Goal: Information Seeking & Learning: Learn about a topic

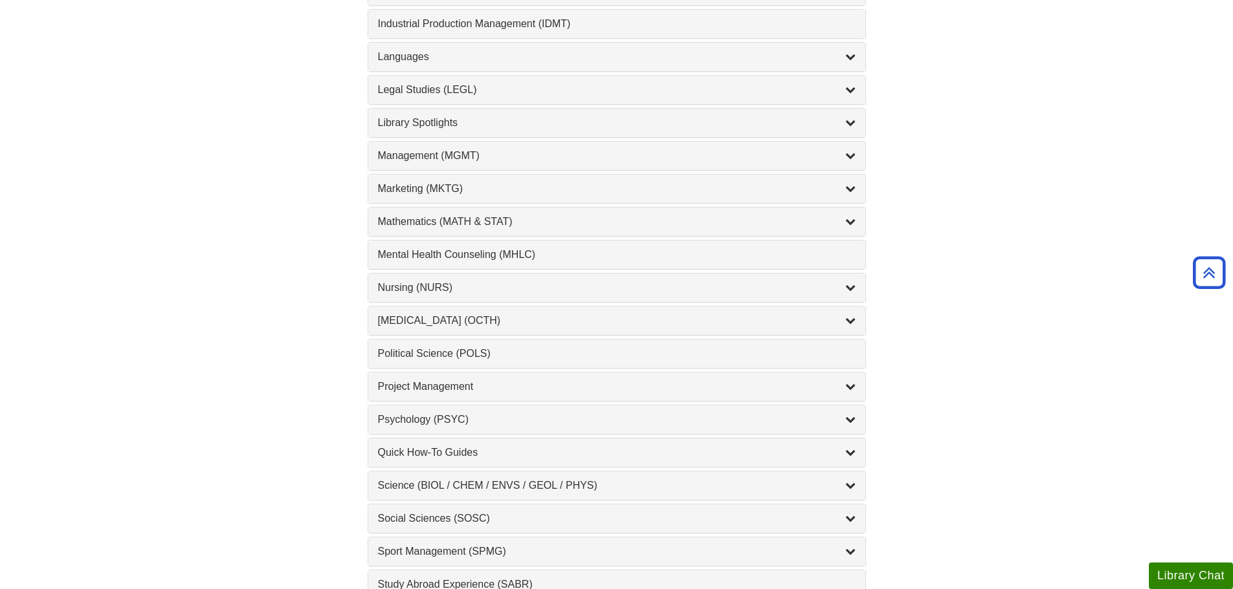
scroll to position [1100, 0]
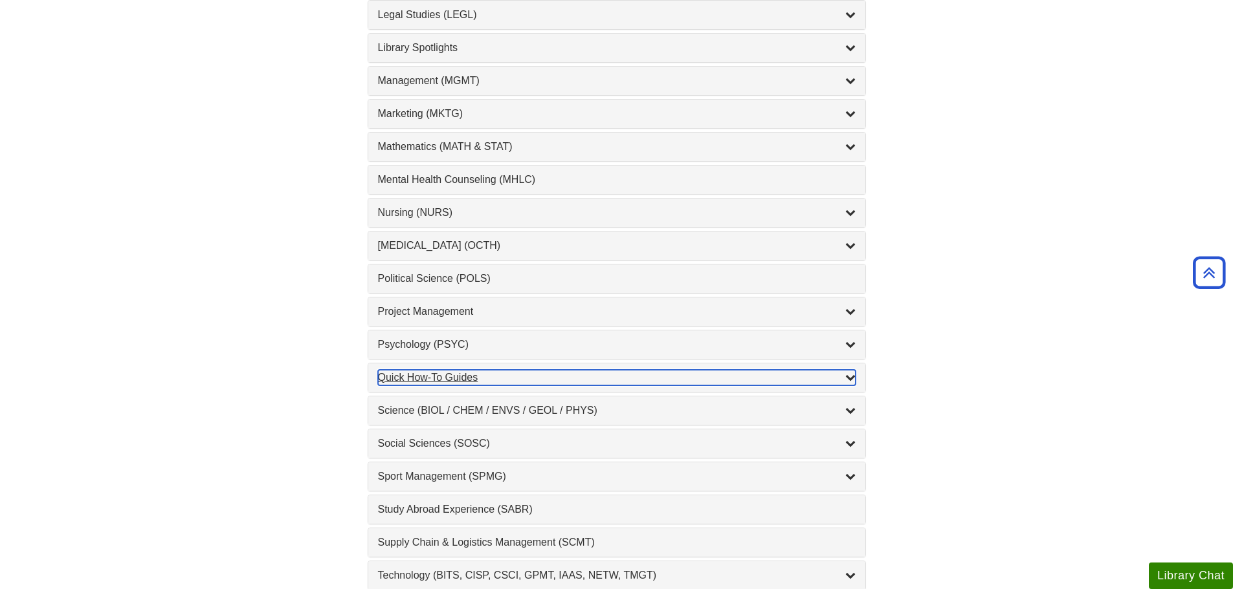
click at [505, 379] on div "Quick How-To Guides , 10 guides" at bounding box center [617, 378] width 478 height 16
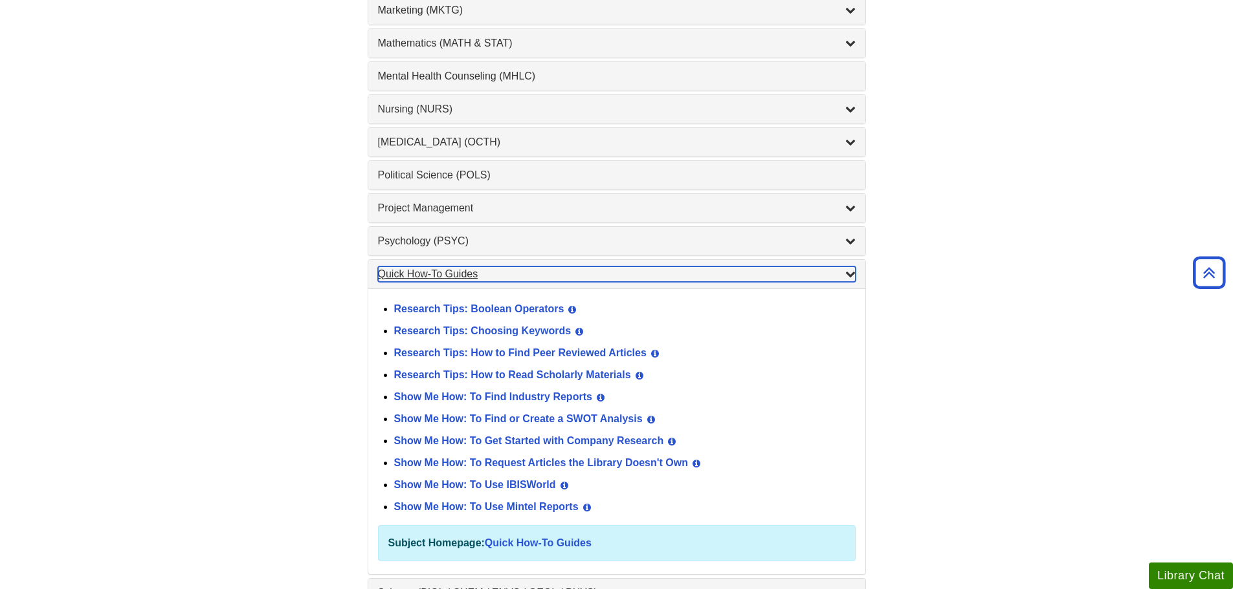
scroll to position [1229, 0]
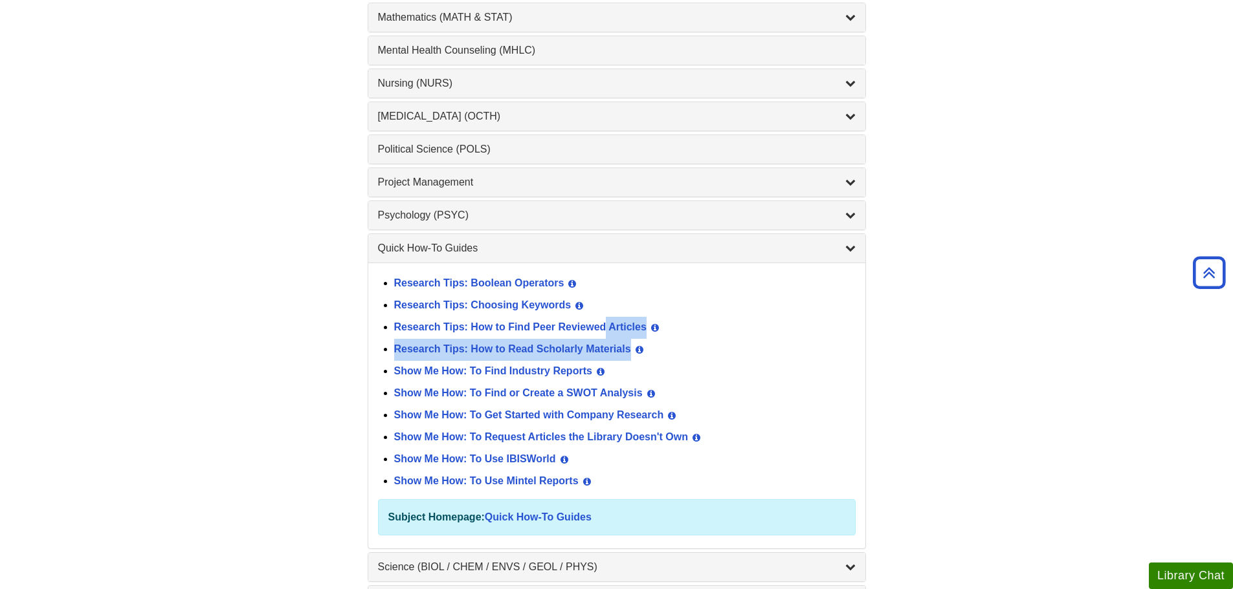
drag, startPoint x: 600, startPoint y: 327, endPoint x: 274, endPoint y: 384, distance: 331.1
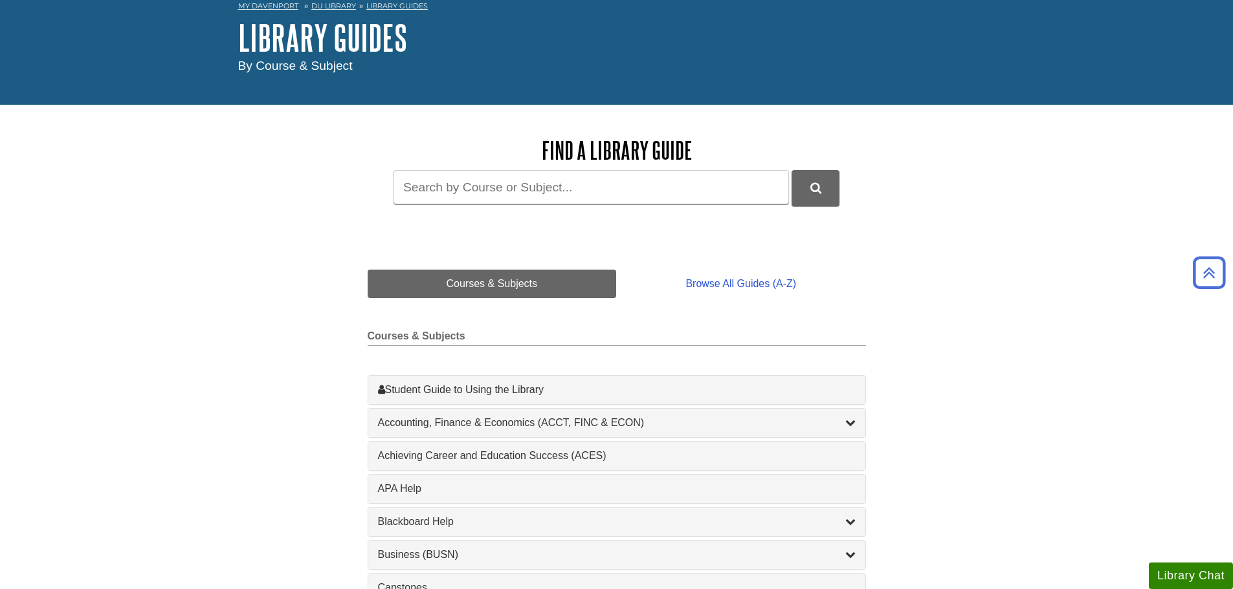
scroll to position [0, 0]
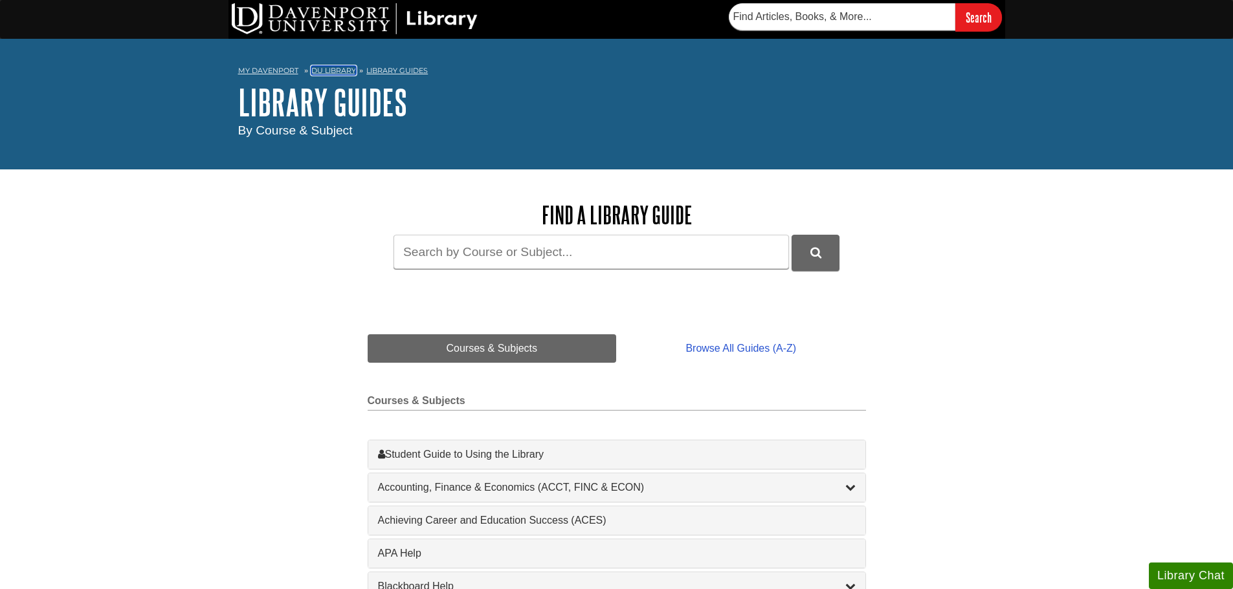
drag, startPoint x: 321, startPoint y: 72, endPoint x: 331, endPoint y: 77, distance: 10.7
click at [322, 72] on link "DU Library" at bounding box center [333, 70] width 45 height 9
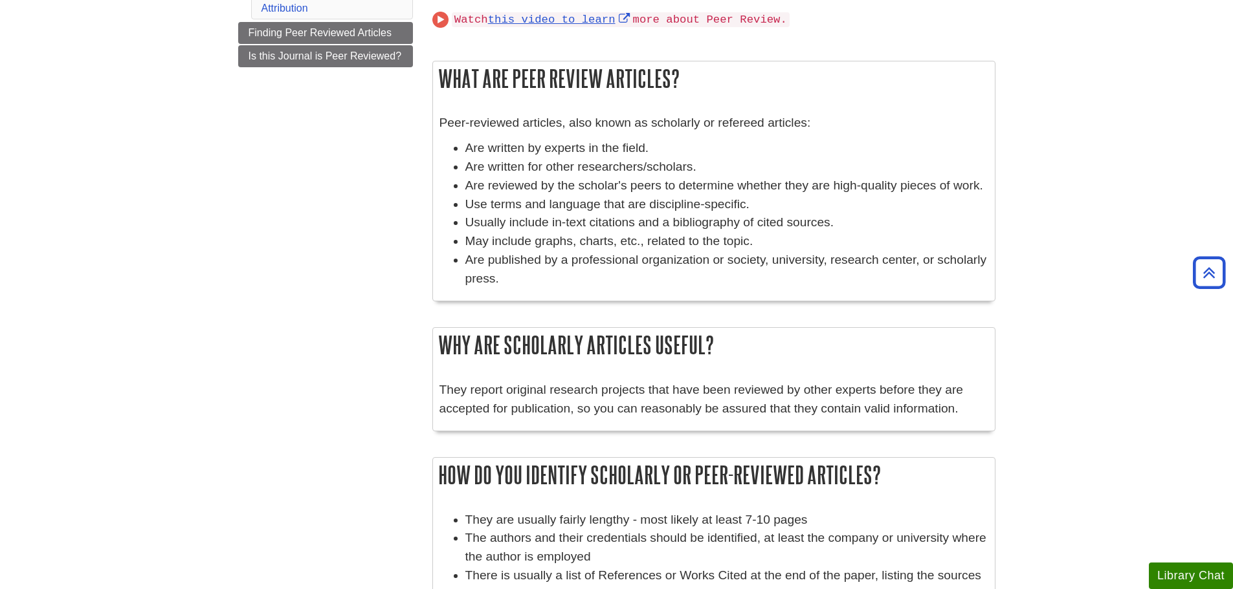
scroll to position [129, 0]
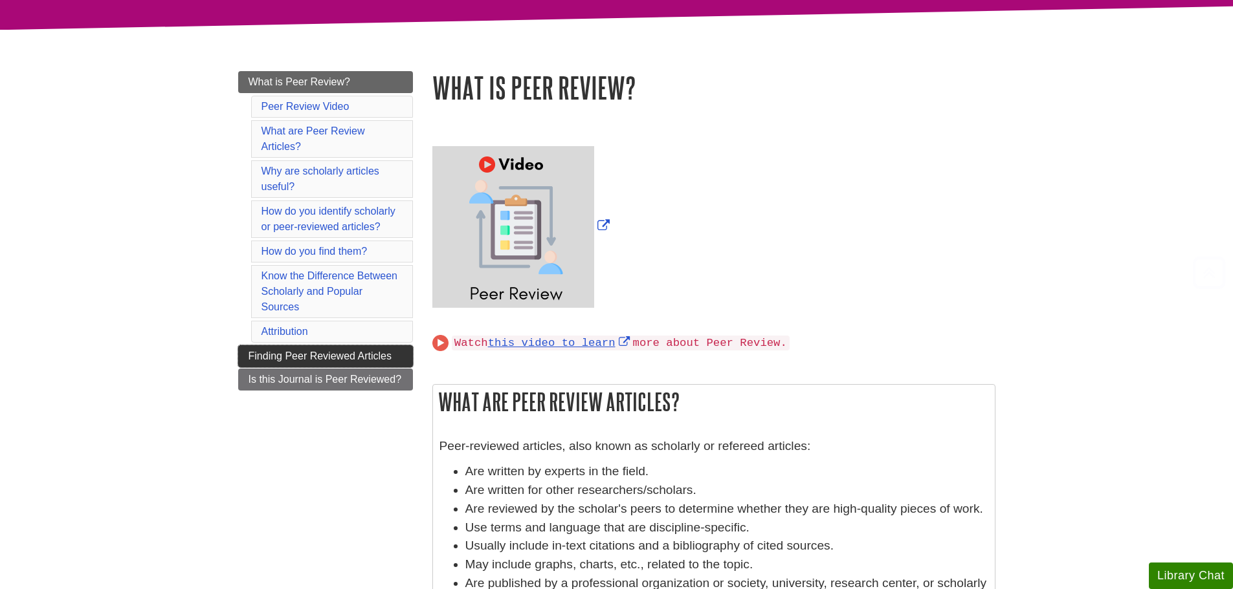
click at [298, 356] on span "Finding Peer Reviewed Articles" at bounding box center [319, 356] width 143 height 11
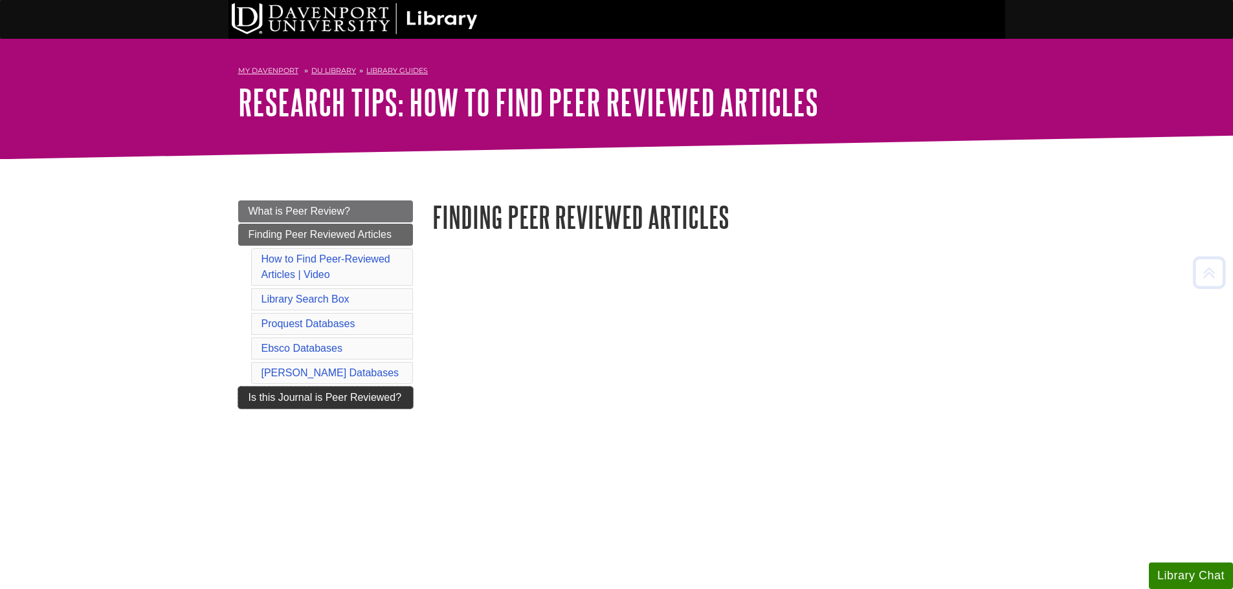
click at [250, 393] on span "Is this Journal is Peer Reviewed?" at bounding box center [324, 397] width 153 height 11
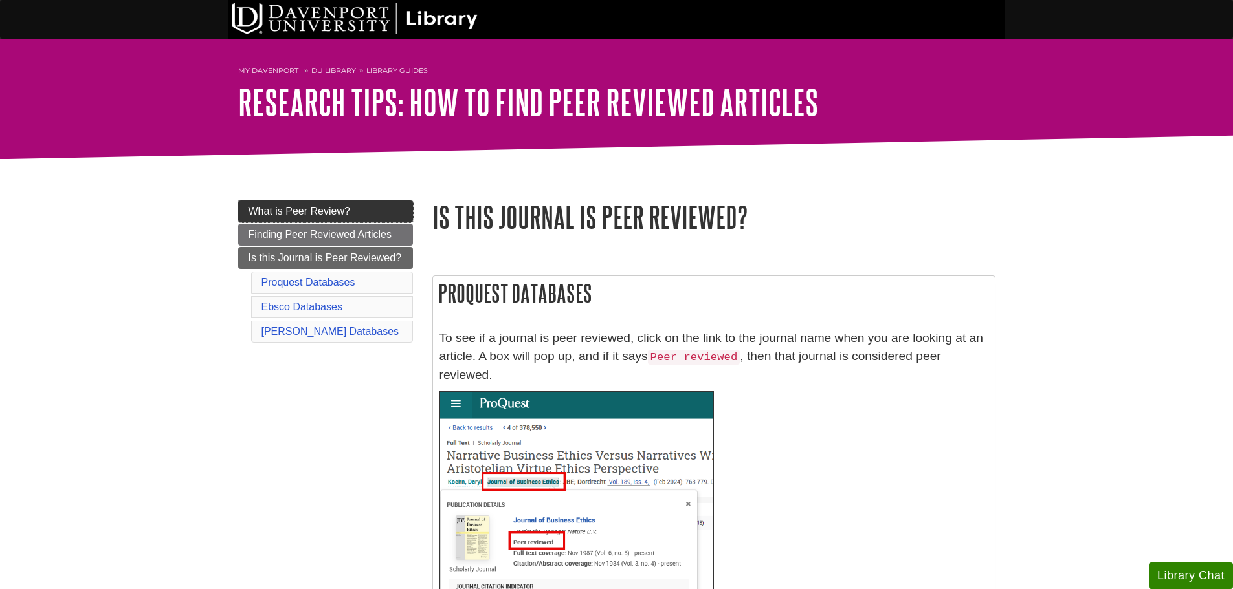
click at [289, 210] on span "What is Peer Review?" at bounding box center [299, 211] width 102 height 11
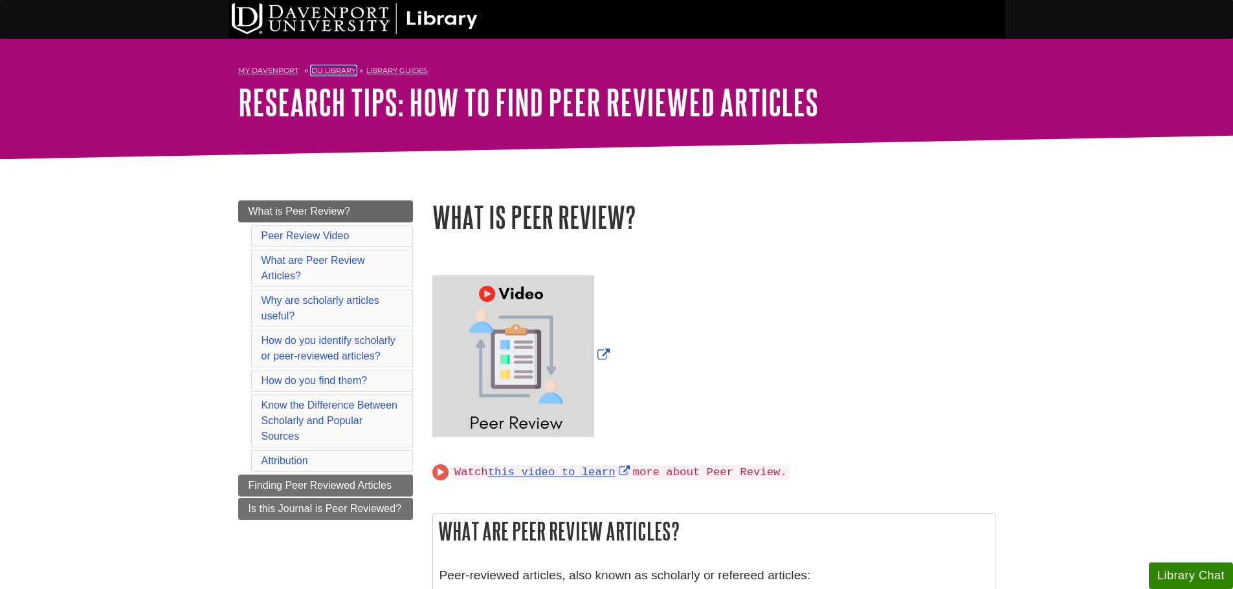
click at [340, 66] on link "DU Library" at bounding box center [333, 70] width 45 height 9
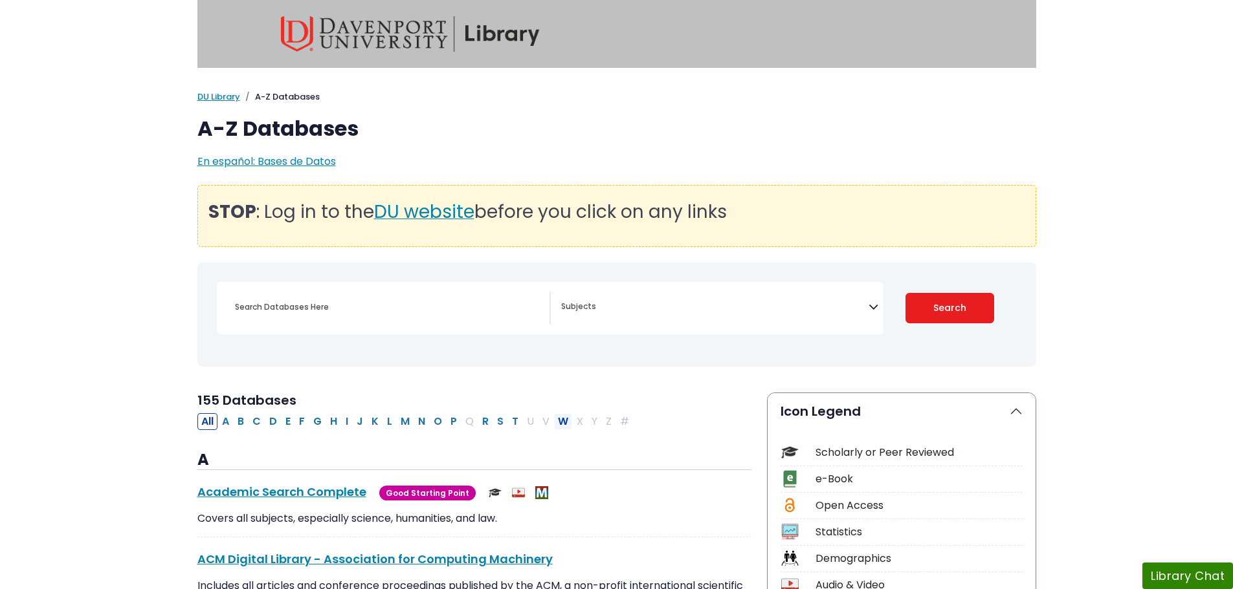
click at [561, 417] on button "W" at bounding box center [563, 421] width 18 height 17
select select "Database Subject Filter"
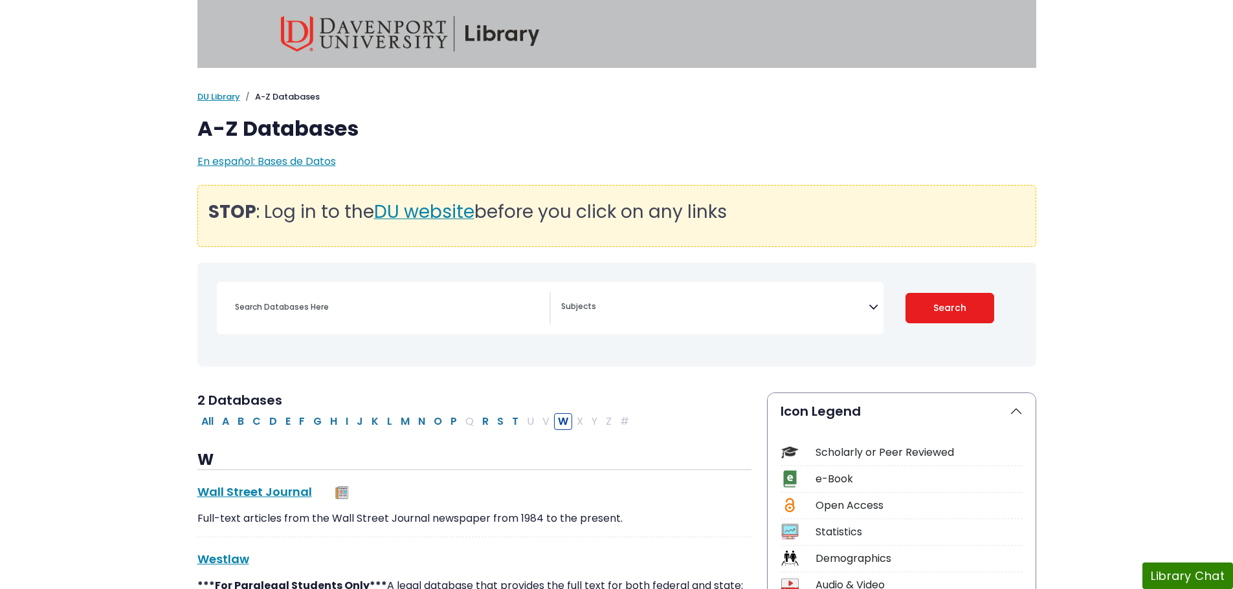
scroll to position [259, 0]
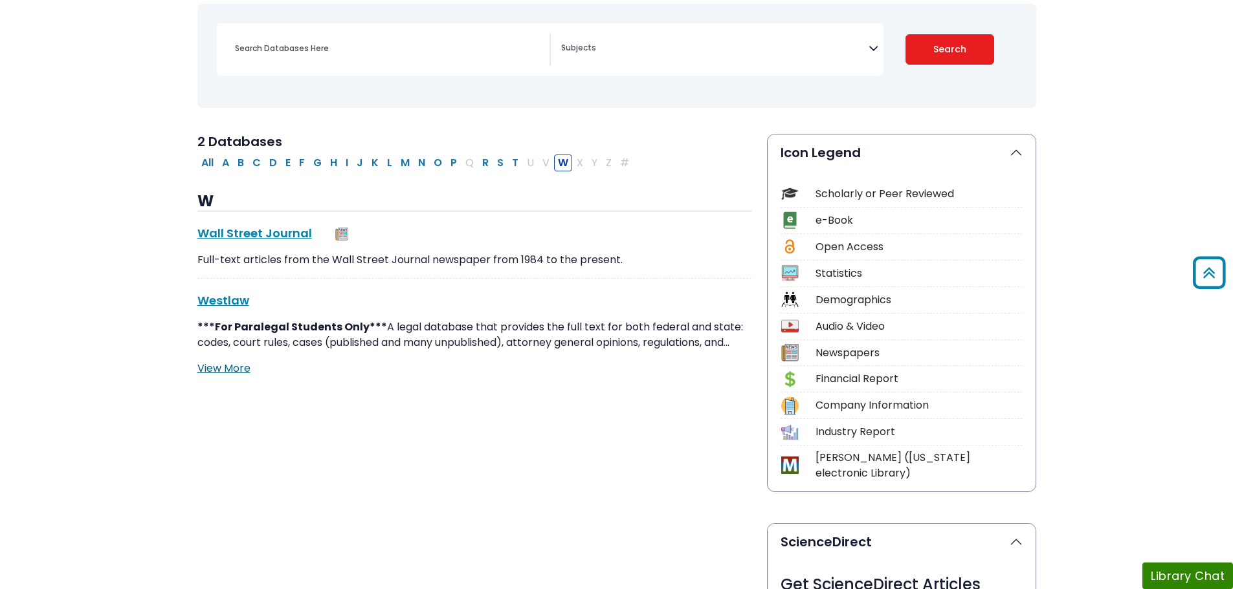
click at [214, 366] on link "View More" at bounding box center [223, 368] width 53 height 15
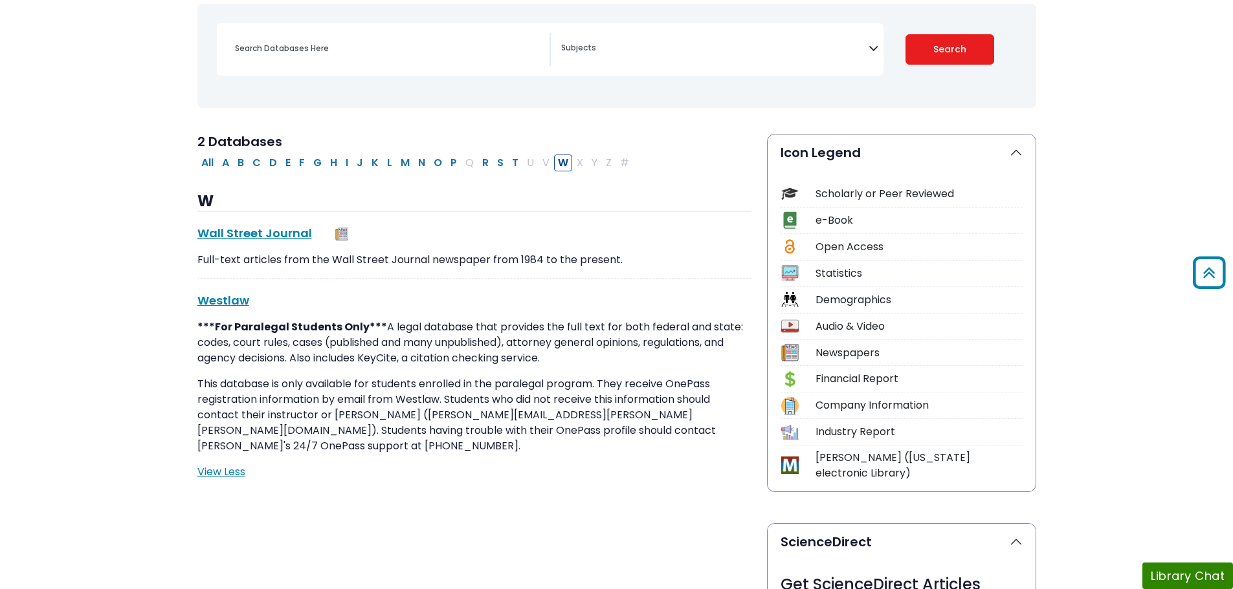
scroll to position [324, 0]
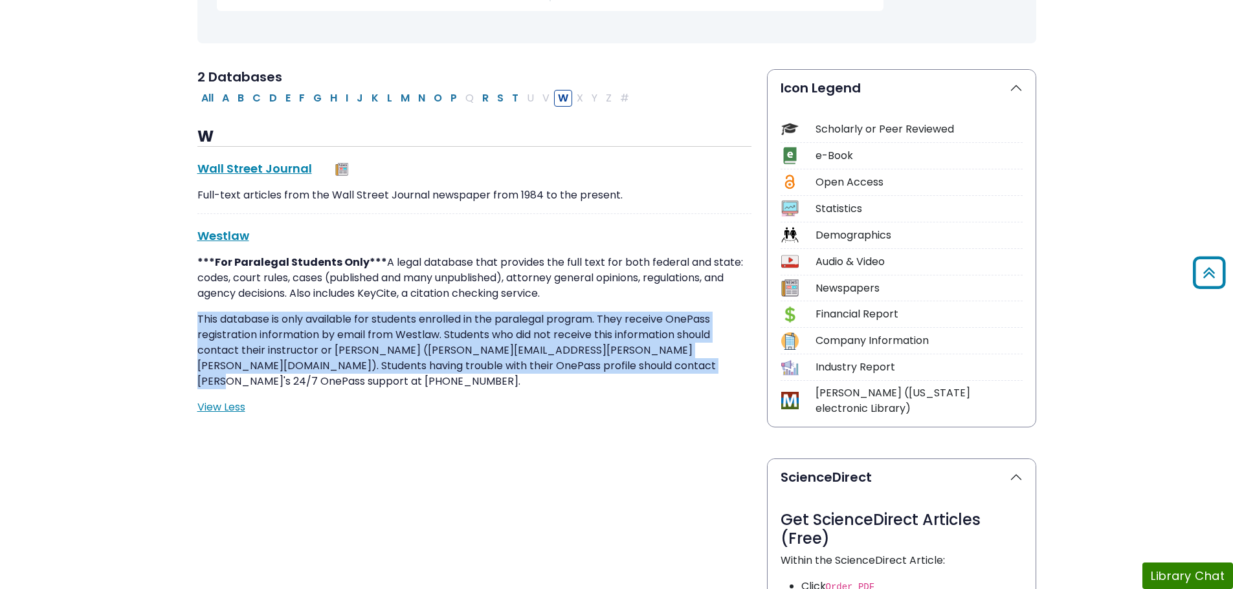
drag, startPoint x: 195, startPoint y: 315, endPoint x: 711, endPoint y: 368, distance: 519.1
copy p "This database is only available for students enrolled in the paralegal program.…"
